Goal: Information Seeking & Learning: Learn about a topic

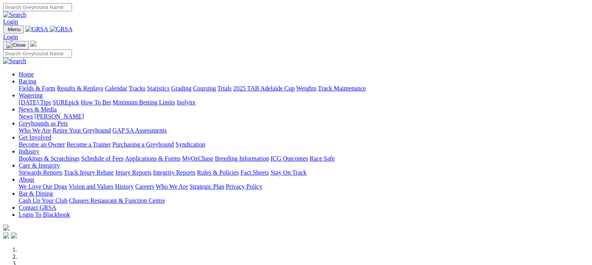
click at [31, 85] on link "Fields & Form" at bounding box center [37, 88] width 37 height 7
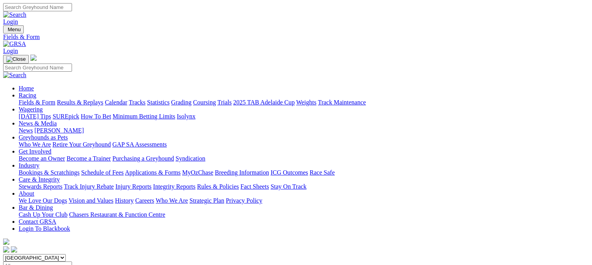
click at [27, 99] on link "Fields & Form" at bounding box center [37, 102] width 37 height 7
click at [28, 99] on link "Fields & Form" at bounding box center [37, 102] width 37 height 7
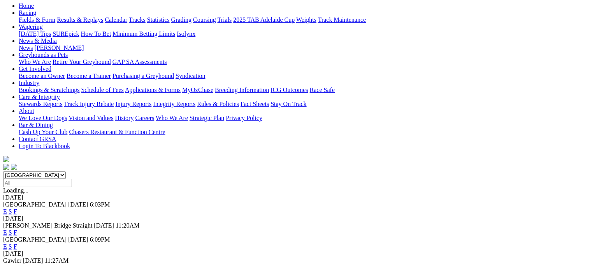
scroll to position [98, 0]
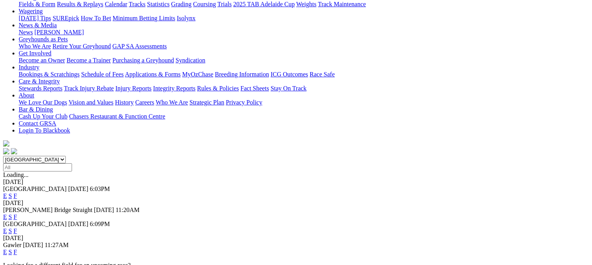
click at [17, 248] on link "F" at bounding box center [16, 251] width 4 height 7
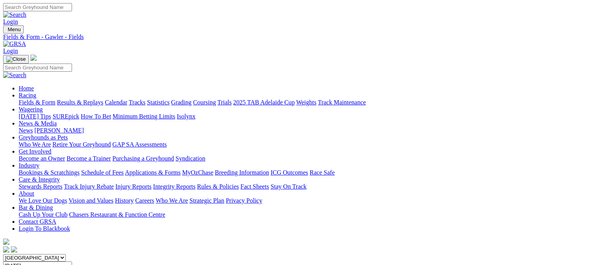
click at [36, 92] on link "Racing" at bounding box center [28, 95] width 18 height 7
click at [30, 99] on link "Fields & Form" at bounding box center [37, 102] width 37 height 7
